Goal: Check status

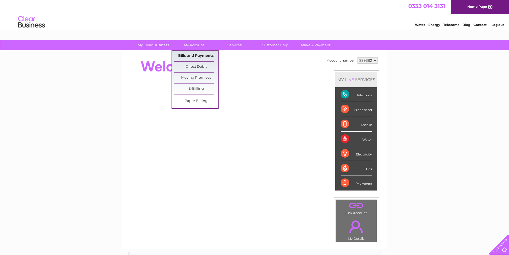
click at [197, 54] on link "Bills and Payments" at bounding box center [196, 55] width 44 height 11
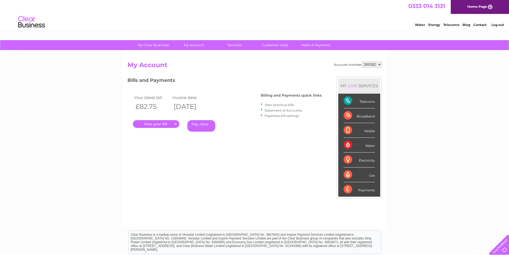
click at [173, 124] on link "." at bounding box center [156, 124] width 46 height 8
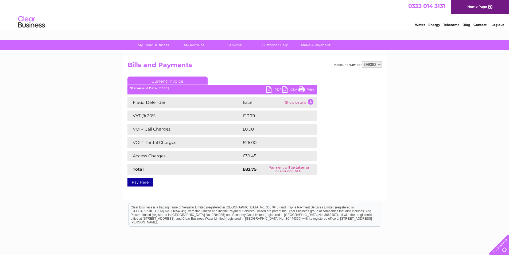
drag, startPoint x: 301, startPoint y: 89, endPoint x: 395, endPoint y: 19, distance: 116.8
click at [301, 89] on link "Print" at bounding box center [306, 90] width 16 height 8
